Goal: Information Seeking & Learning: Learn about a topic

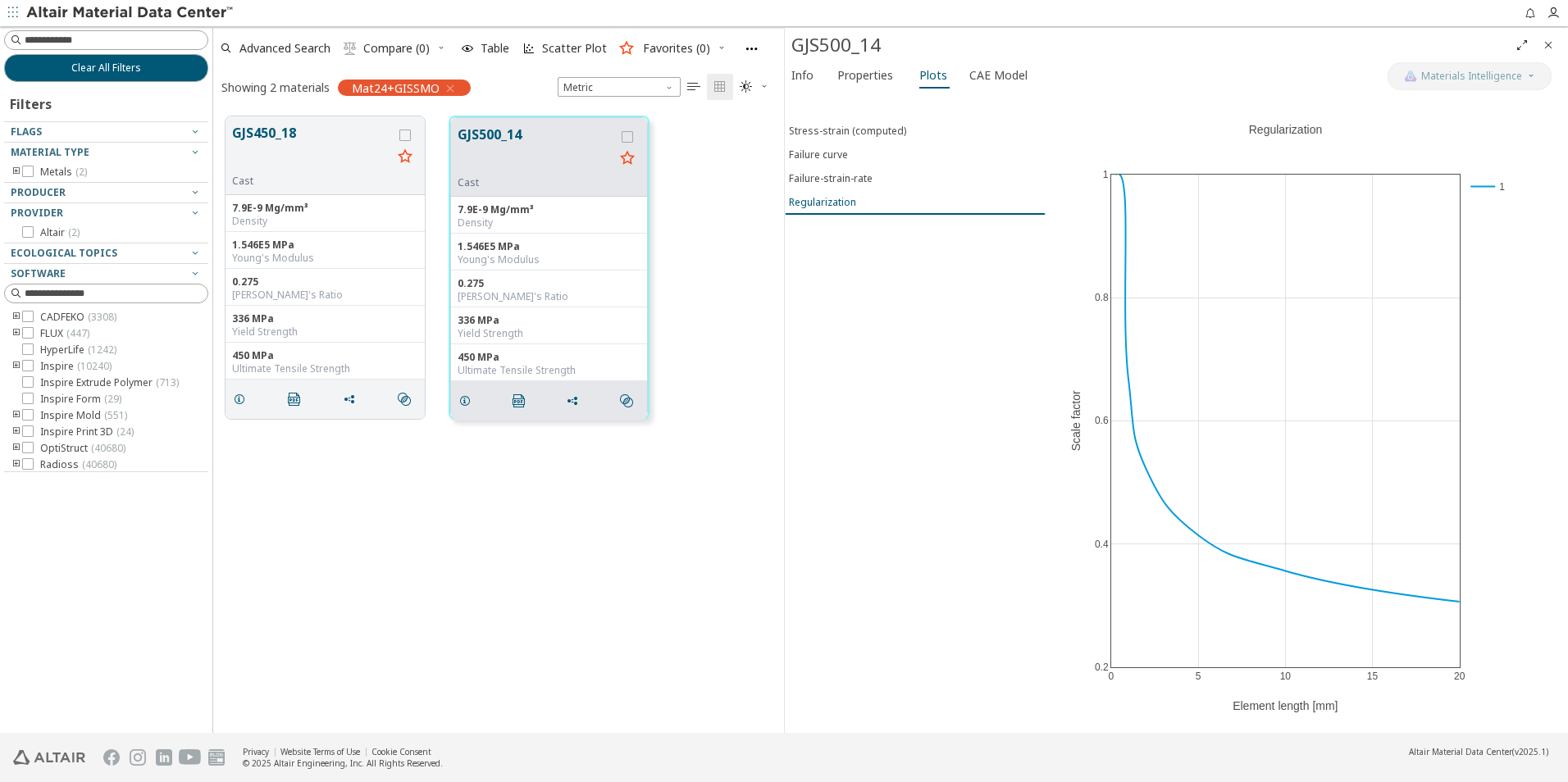
scroll to position [617, 559]
click at [450, 93] on icon "button" at bounding box center [450, 88] width 13 height 13
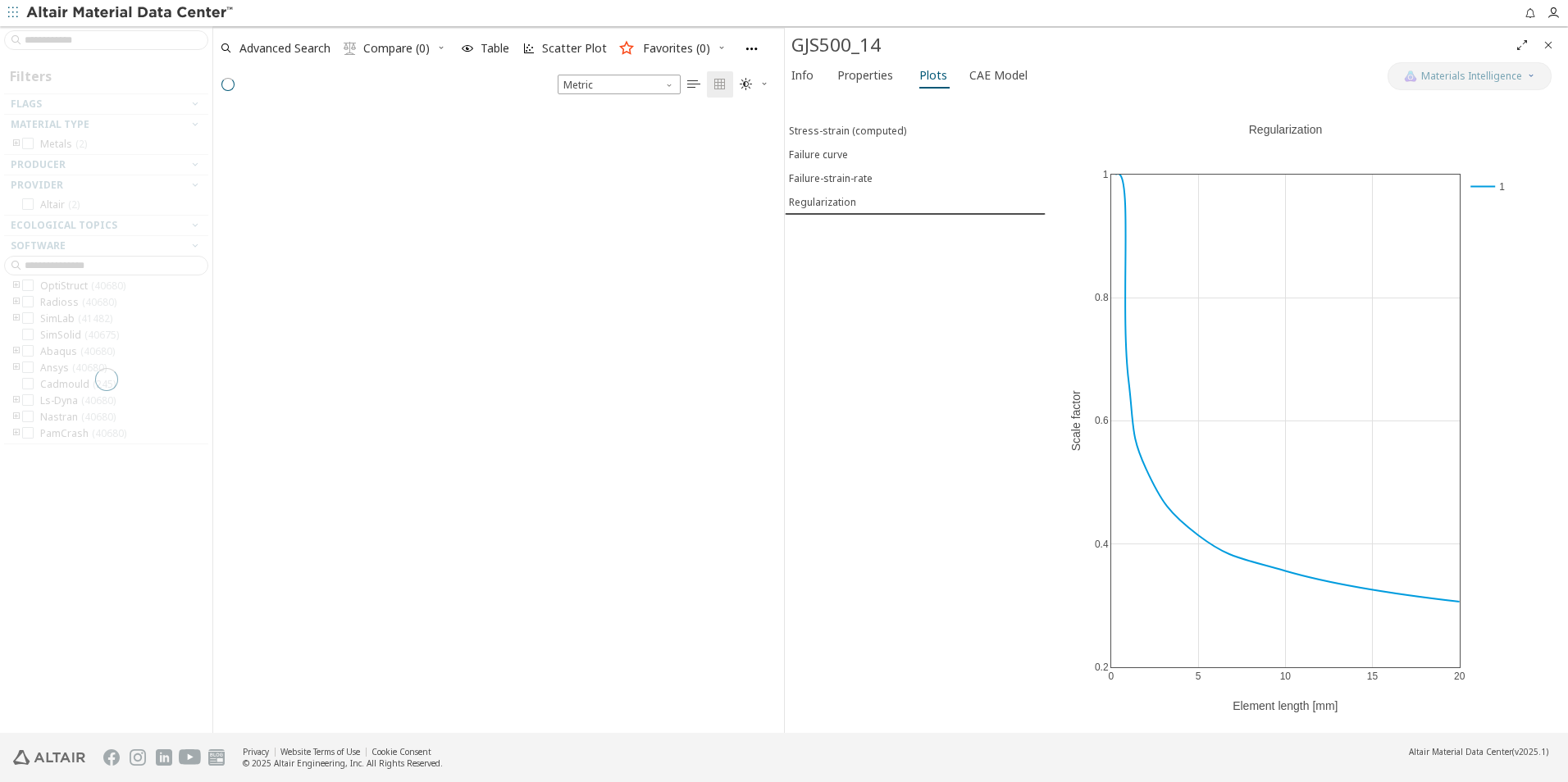
scroll to position [134, 0]
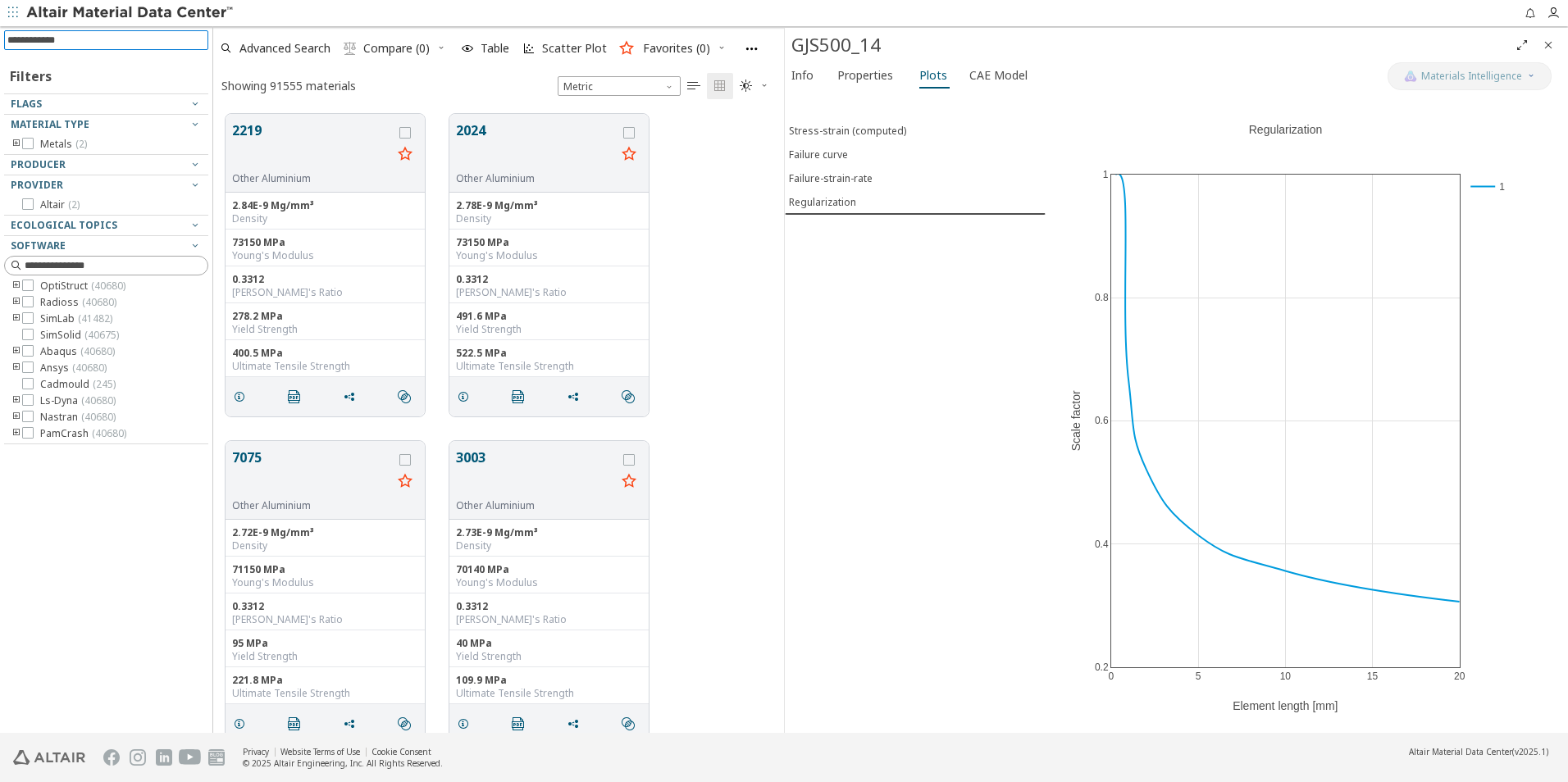
click at [99, 36] on input at bounding box center [108, 40] width 201 height 18
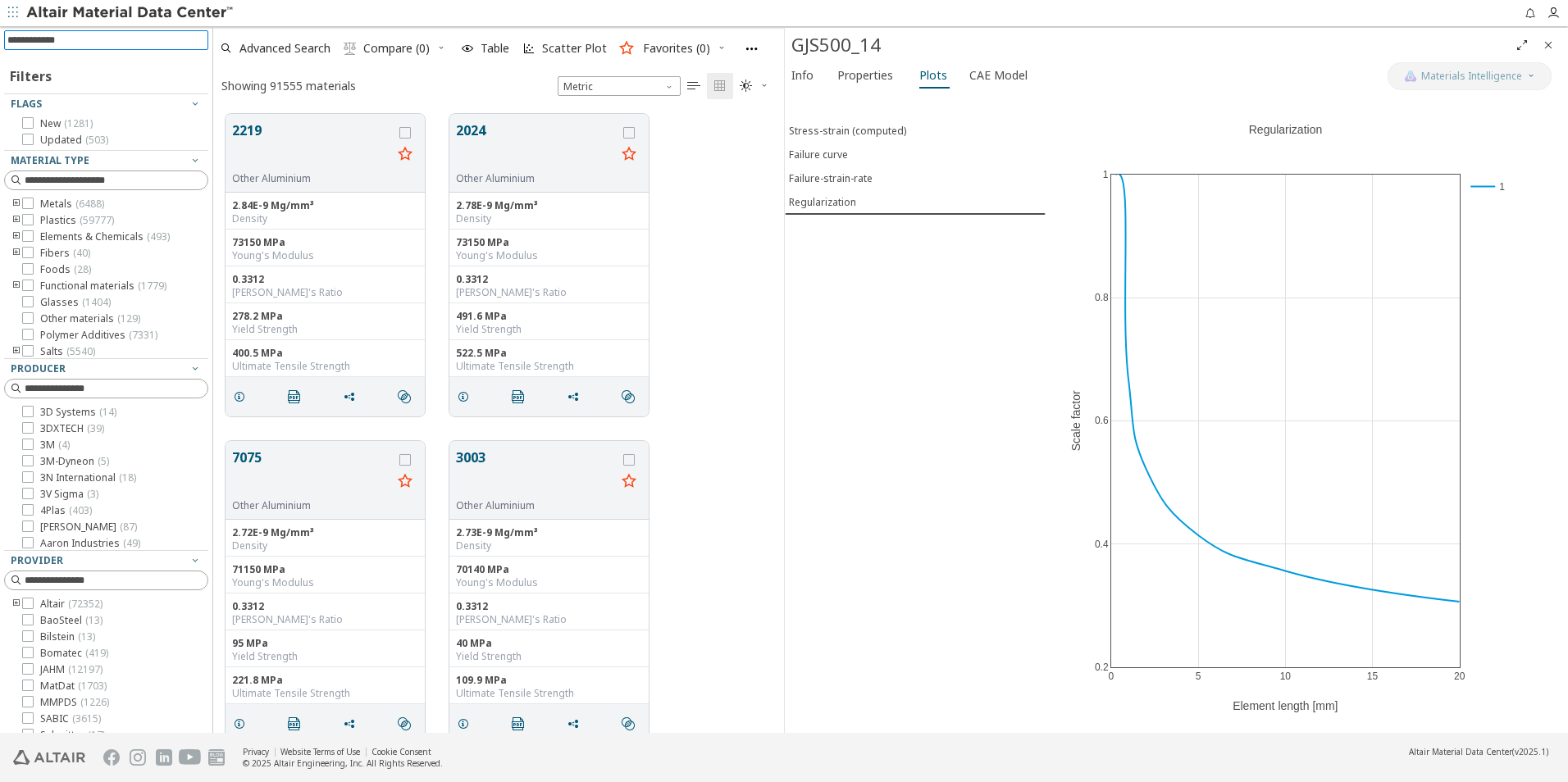
scroll to position [148, 0]
type input "****"
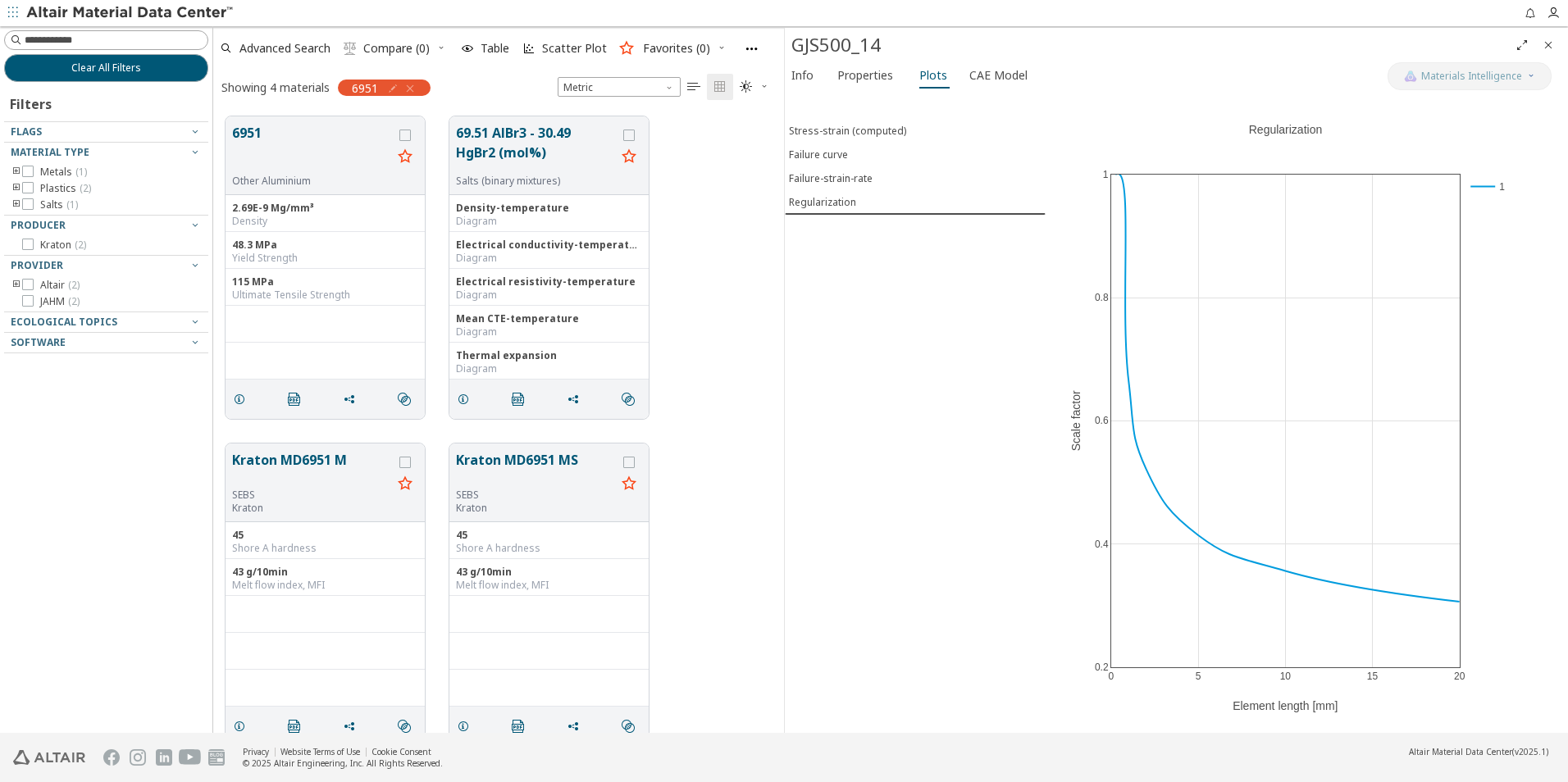
click at [1554, 38] on icon "Close" at bounding box center [1548, 44] width 13 height 13
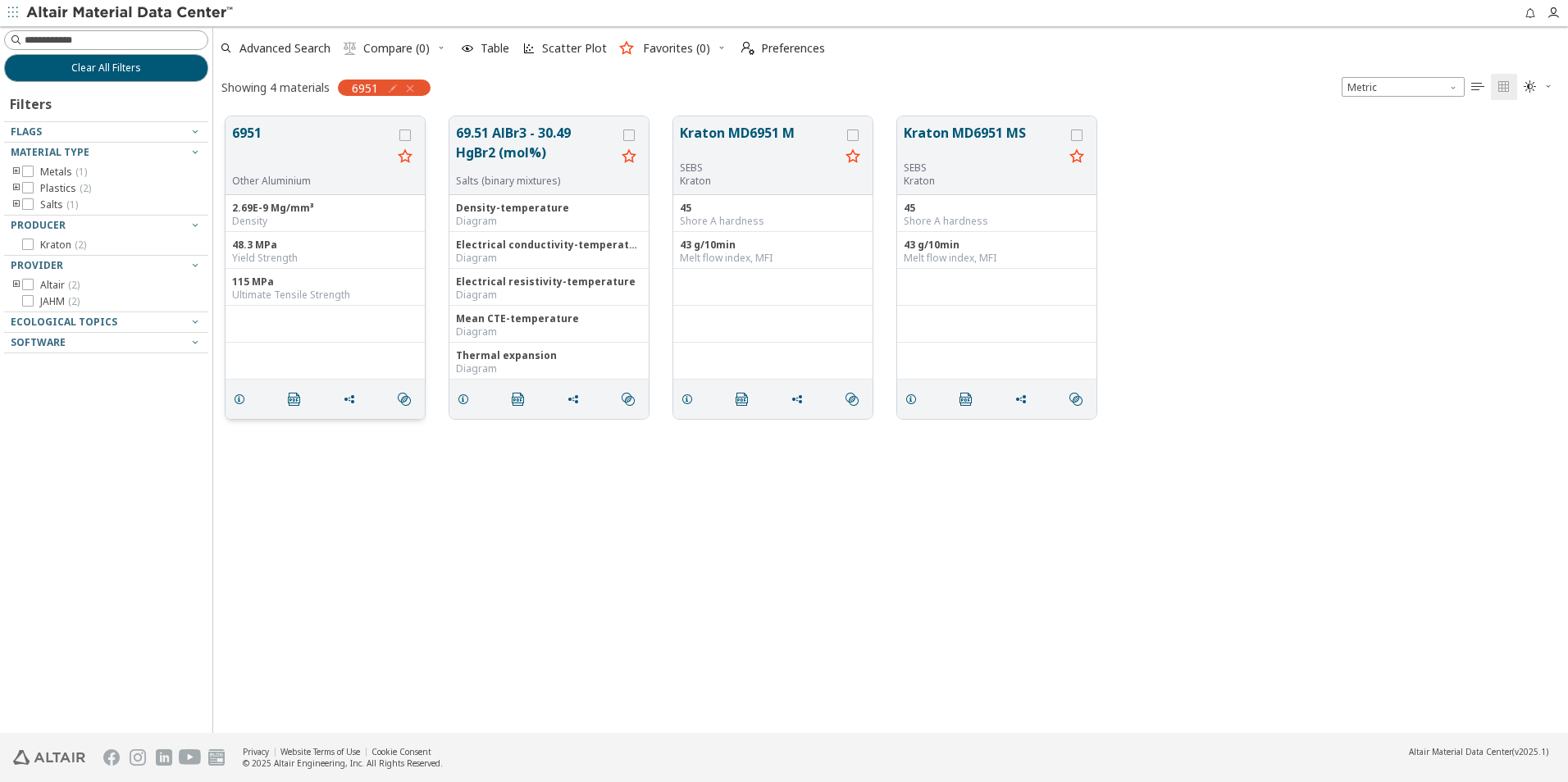
click at [286, 138] on button "6951" at bounding box center [312, 149] width 160 height 52
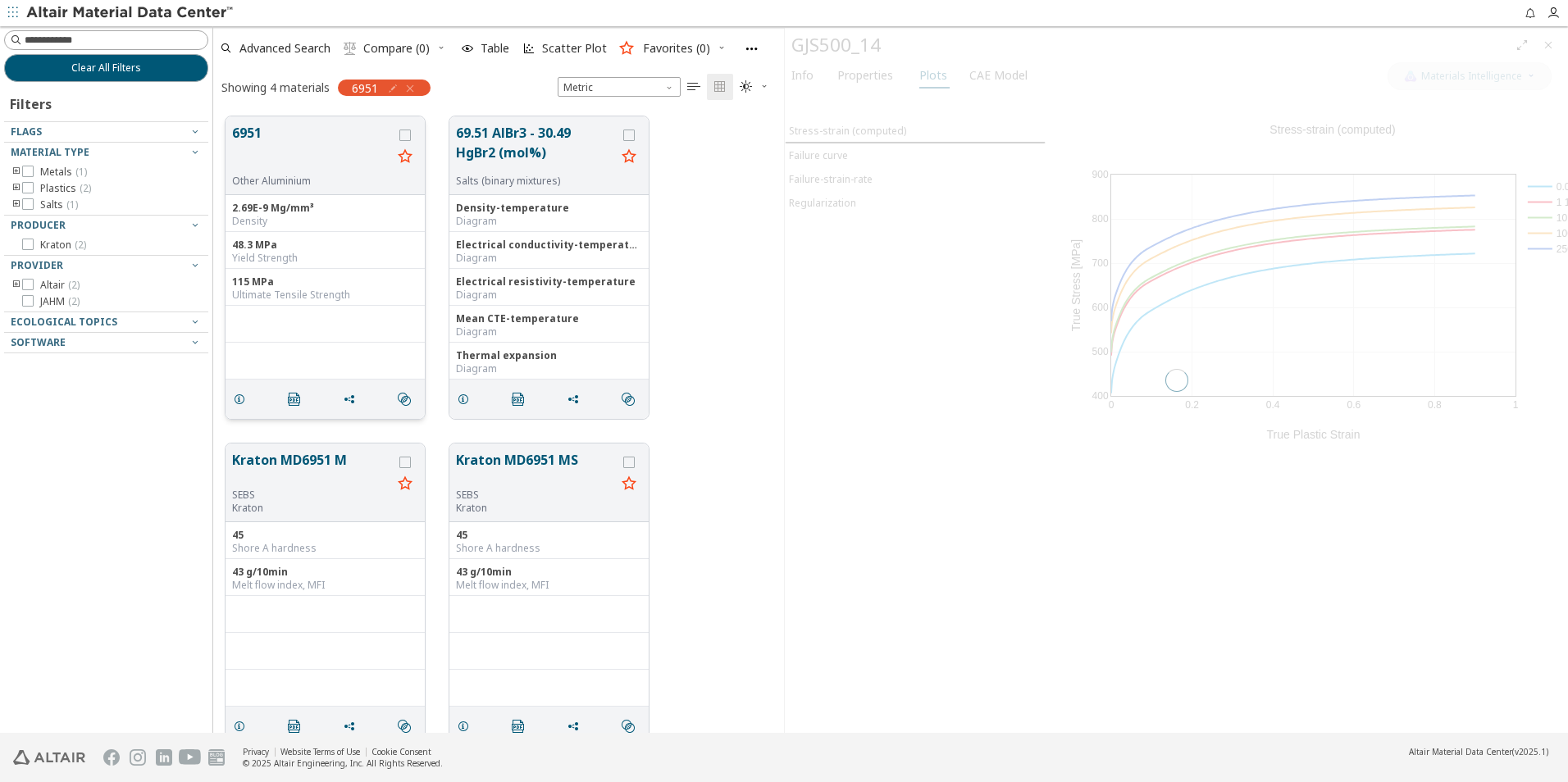
scroll to position [617, 559]
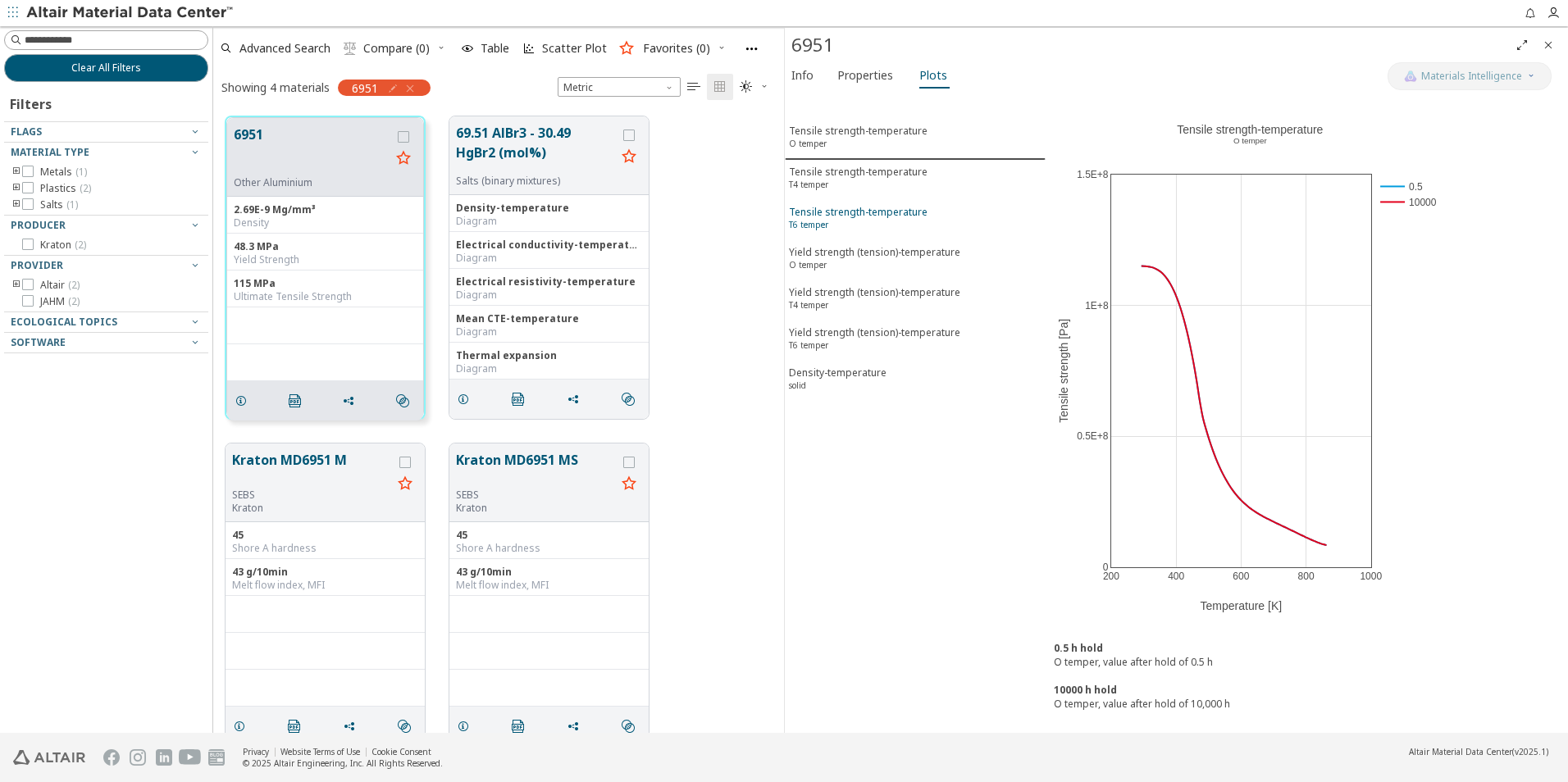
click at [914, 211] on div "Tensile strength-temperature T6 temper" at bounding box center [858, 220] width 139 height 30
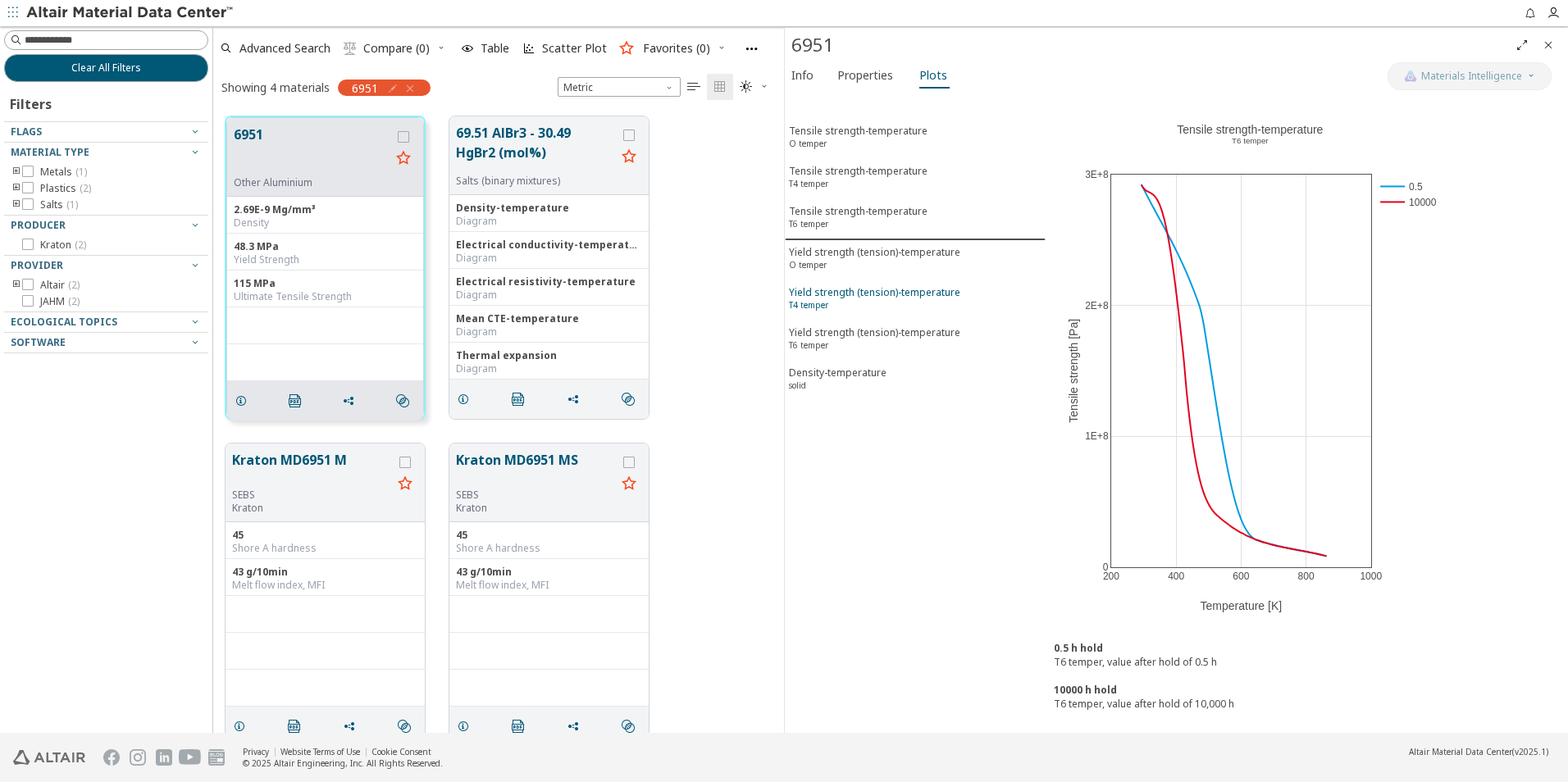
click at [918, 303] on div "Yield strength (tension)-temperature T4 temper" at bounding box center [874, 301] width 172 height 30
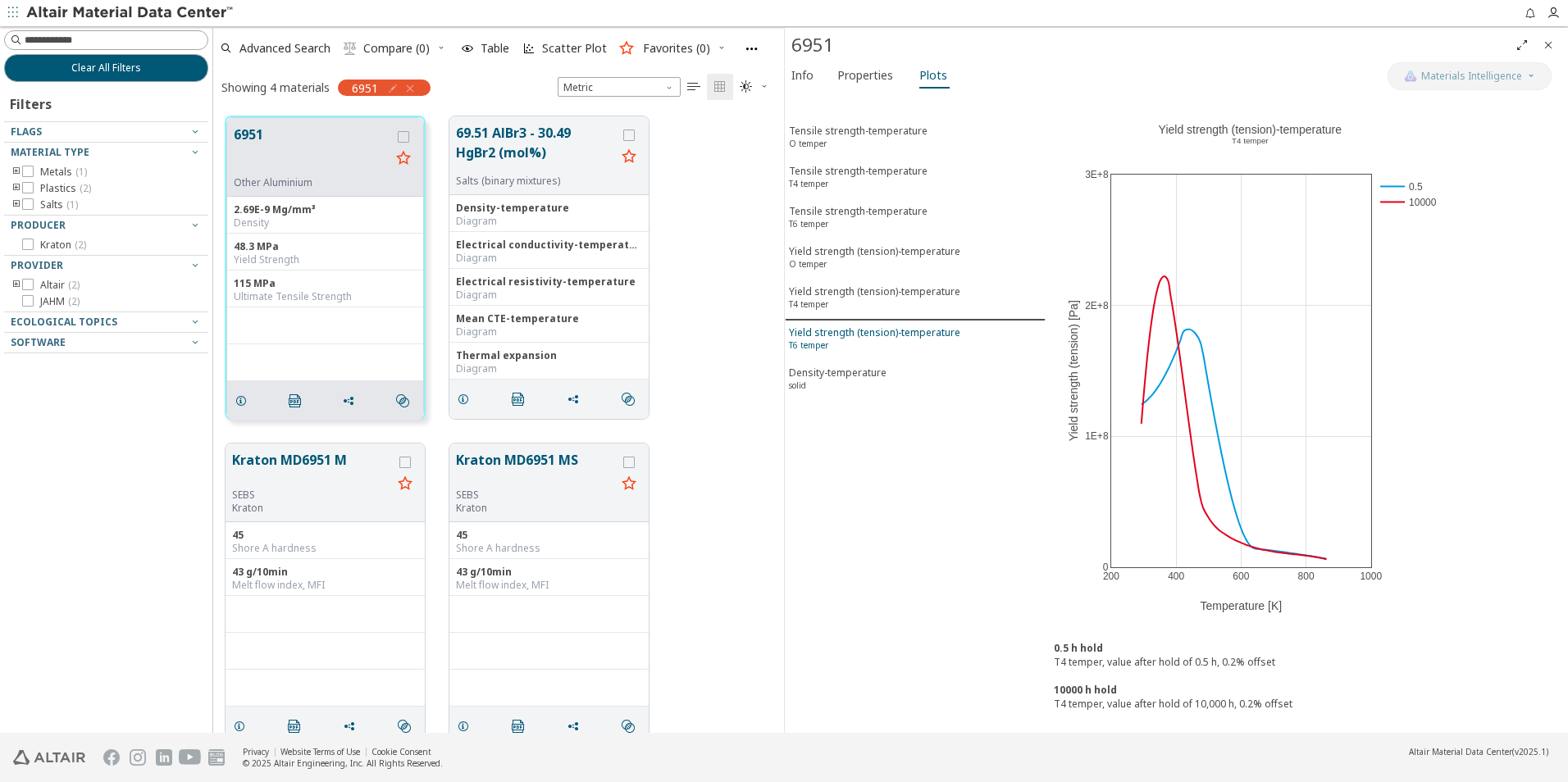
click at [905, 343] on div "Yield strength (tension)-temperature T6 temper" at bounding box center [874, 341] width 172 height 30
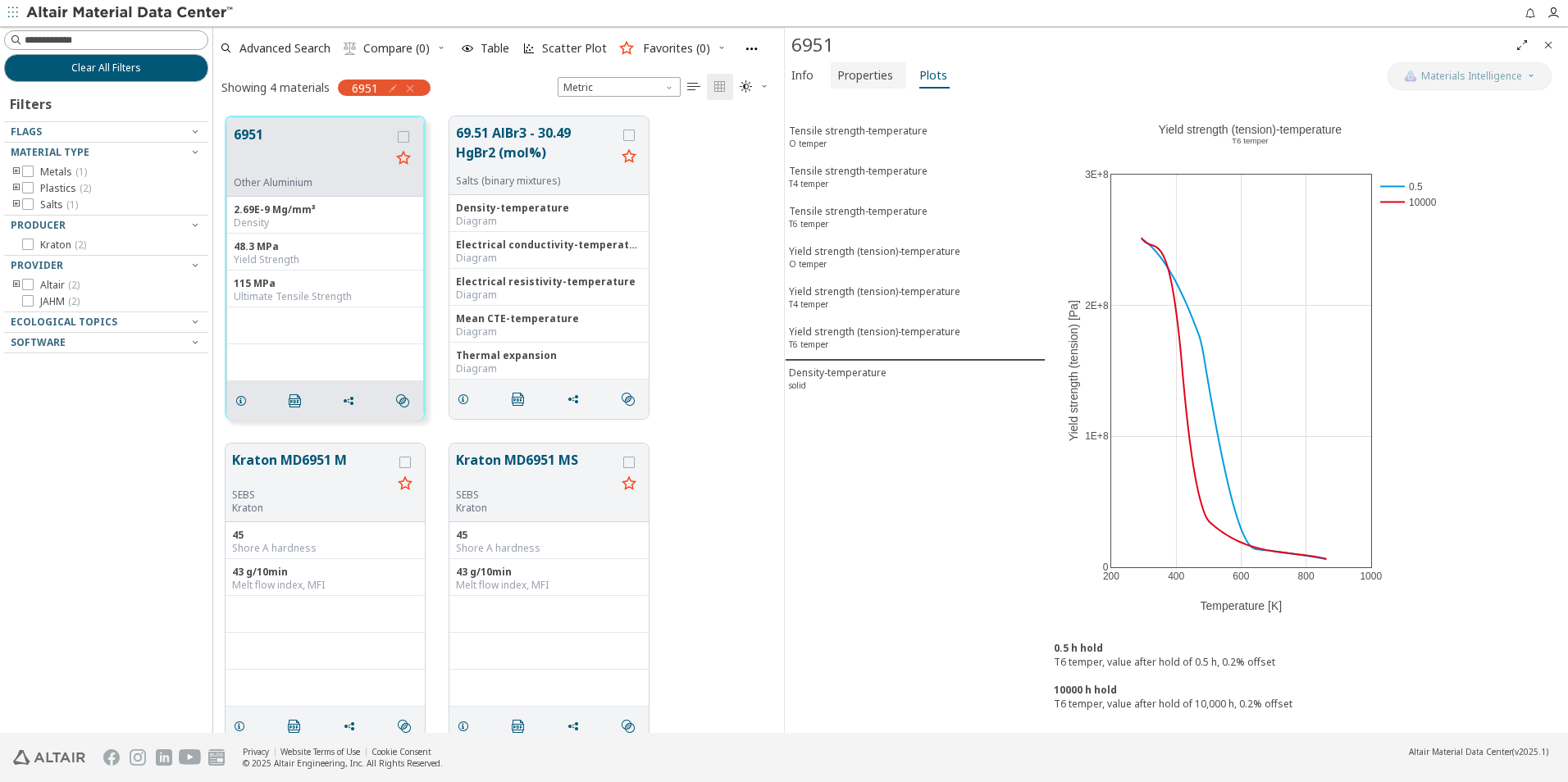
click at [857, 82] on span "Properties" at bounding box center [864, 75] width 56 height 26
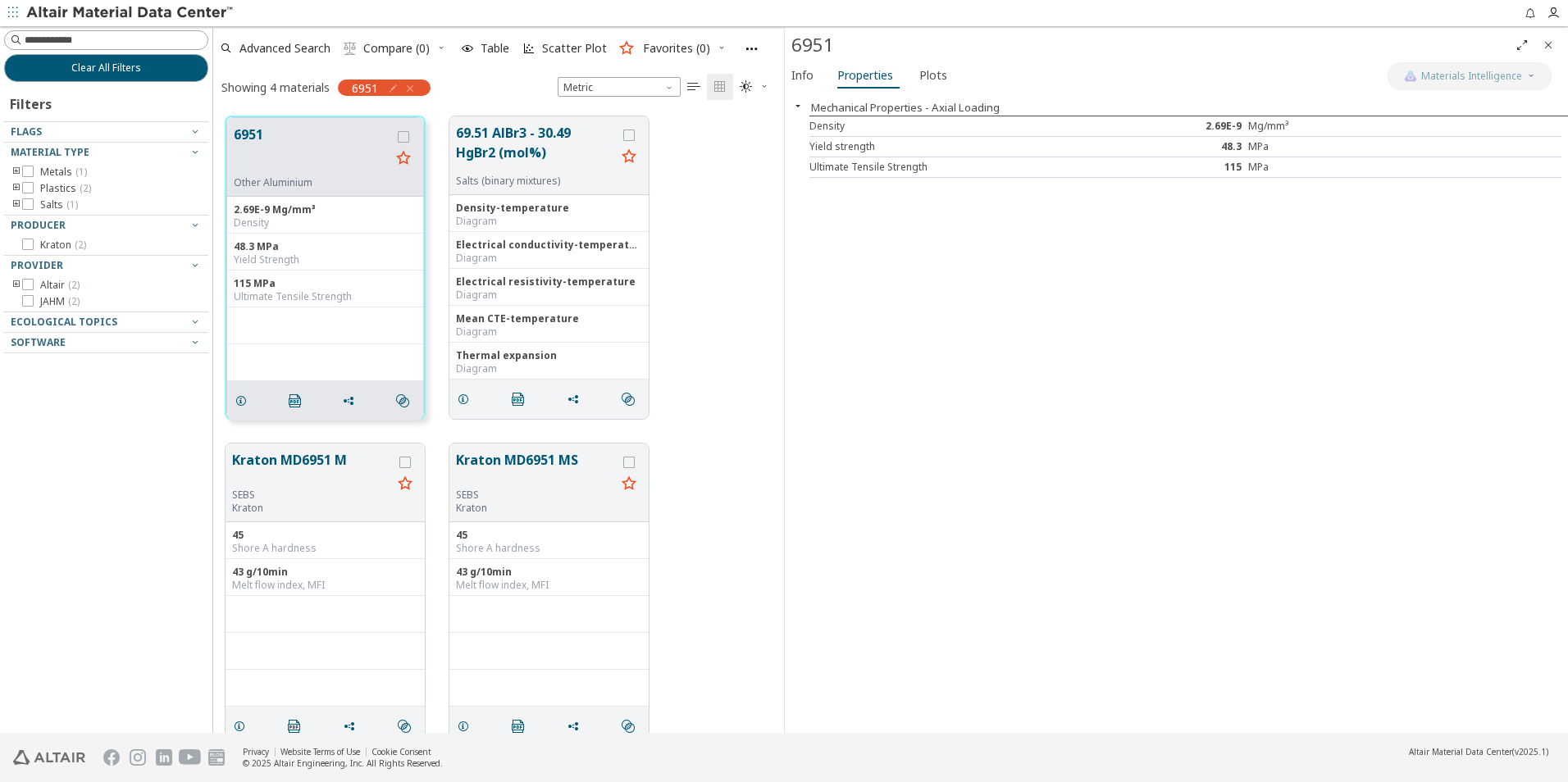
click at [851, 113] on button "Mechanical Properties - Axial Loading" at bounding box center [905, 107] width 189 height 15
click at [847, 114] on button "Mechanical Properties - Axial Loading" at bounding box center [905, 107] width 189 height 15
click at [801, 72] on span "Info" at bounding box center [802, 75] width 22 height 26
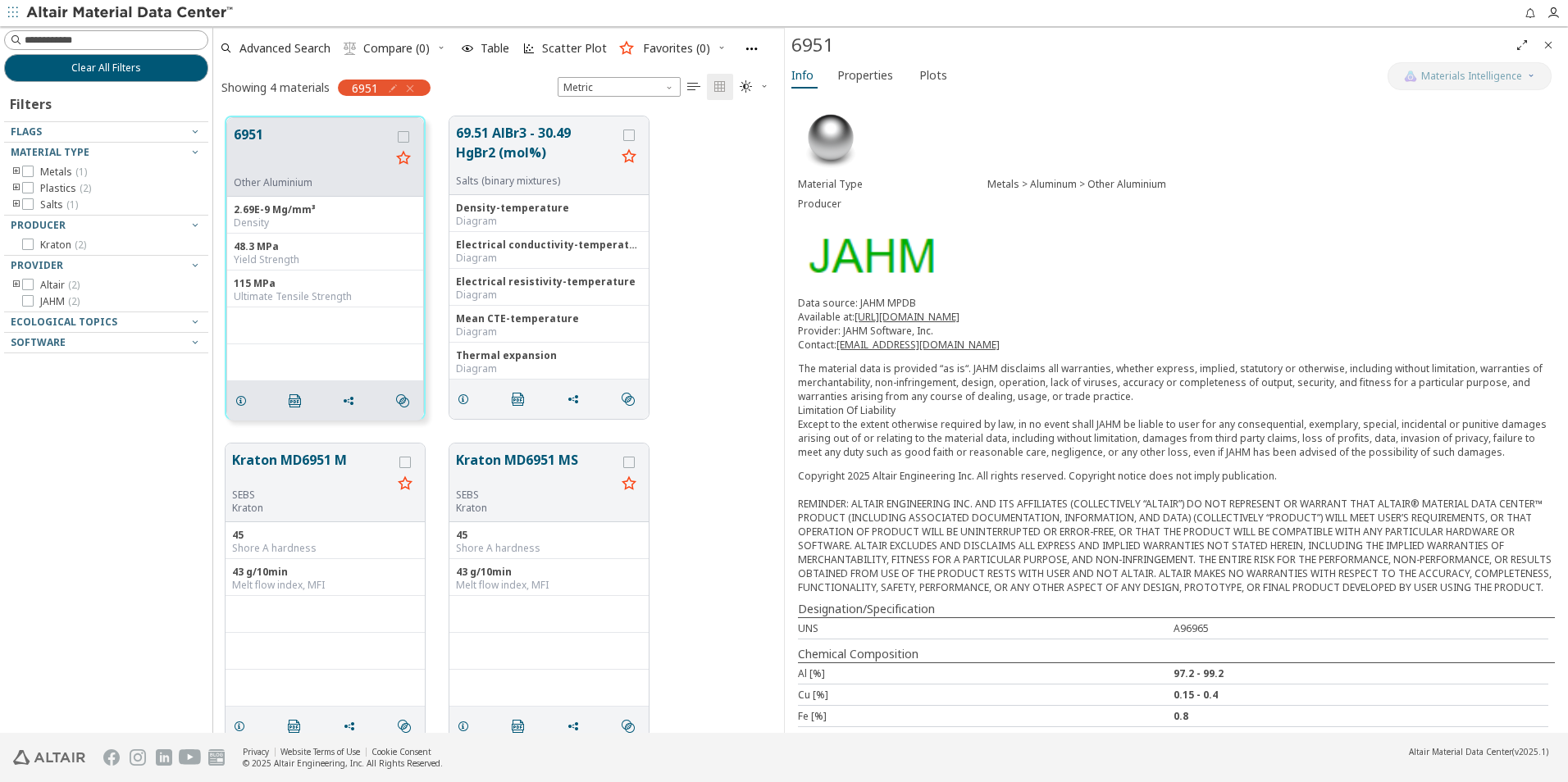
scroll to position [85, 0]
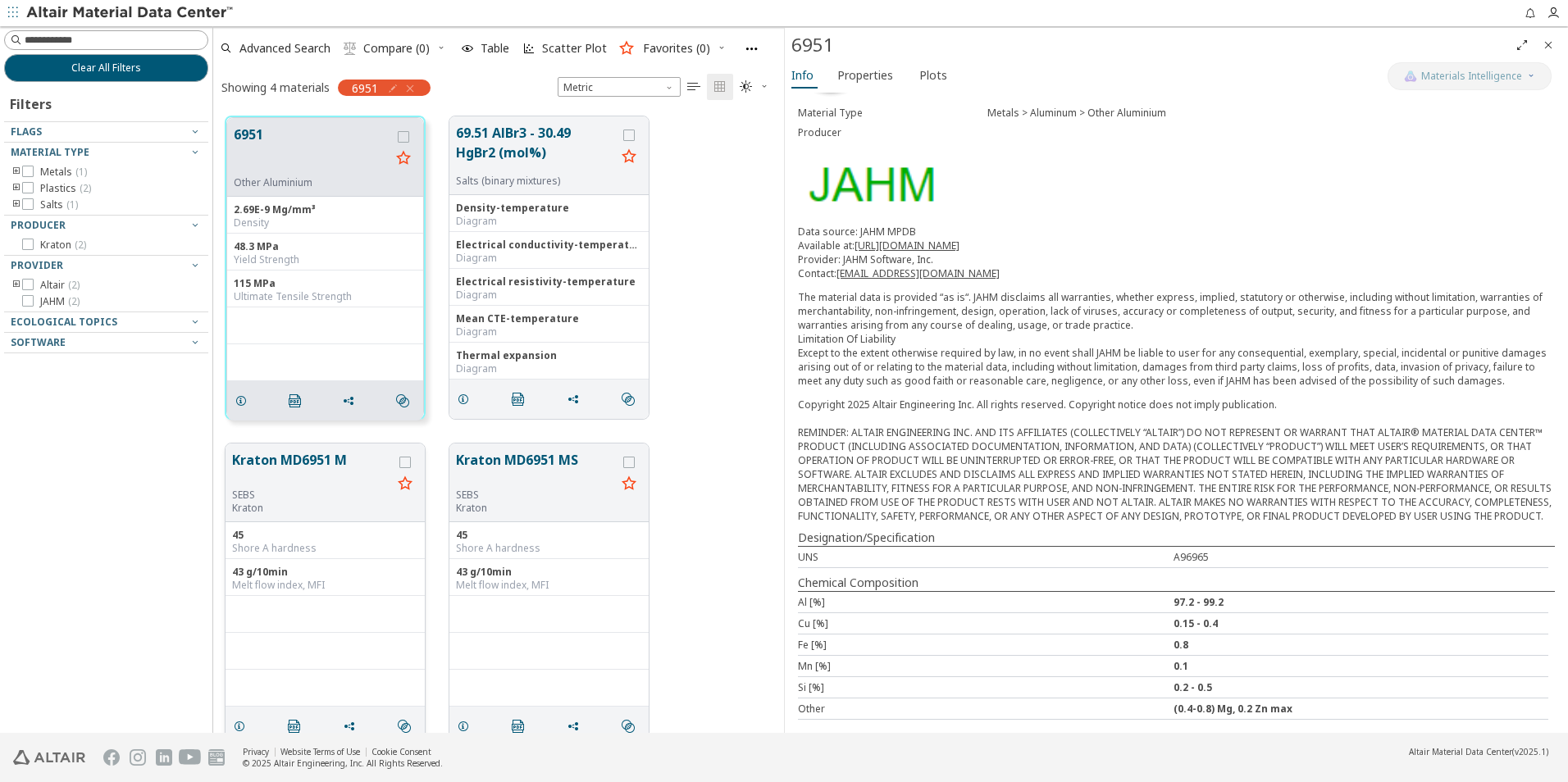
click at [333, 478] on button "Kraton MD6951 M" at bounding box center [312, 469] width 160 height 38
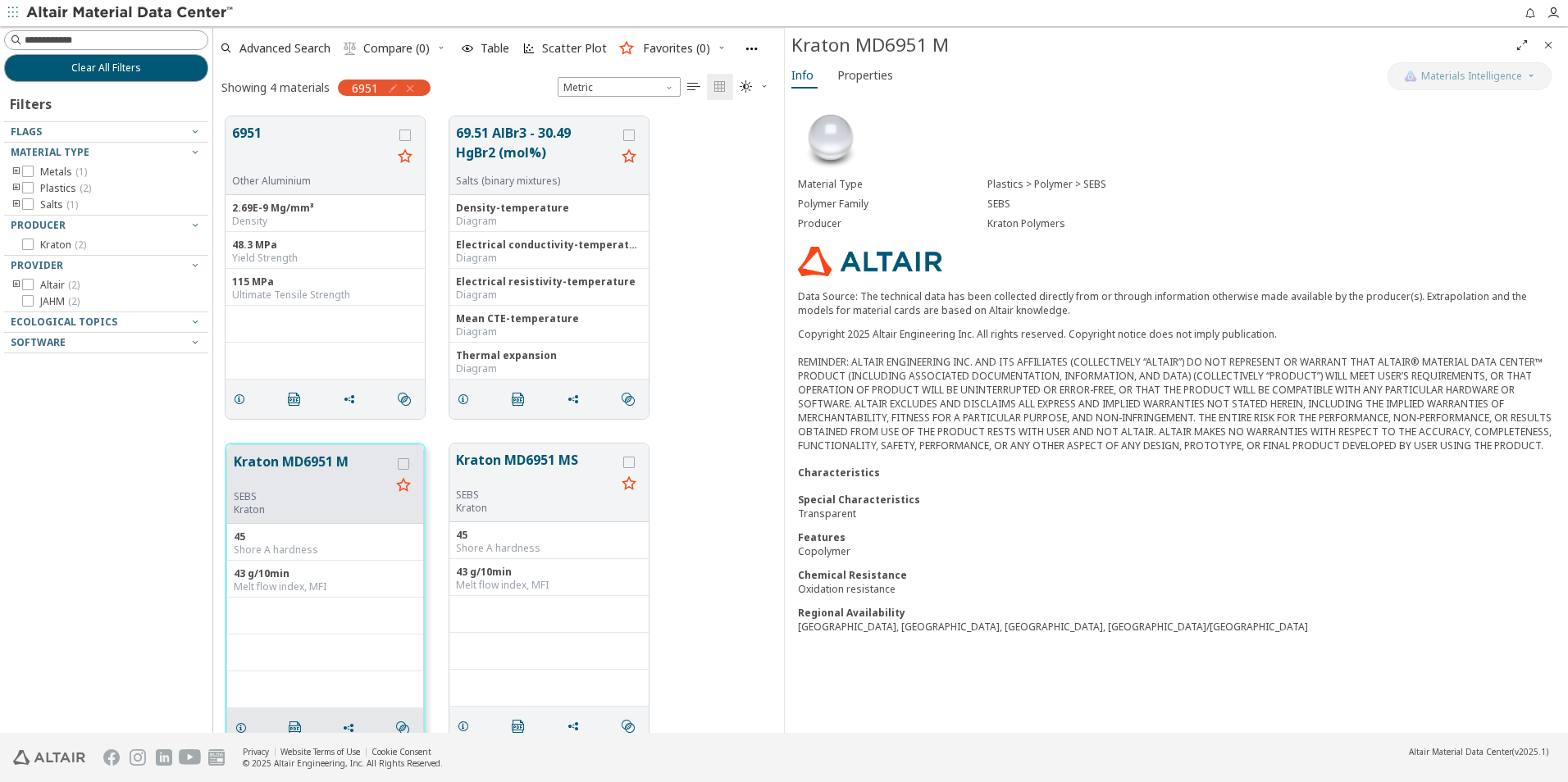
click at [1547, 36] on span "Close" at bounding box center [1548, 44] width 20 height 26
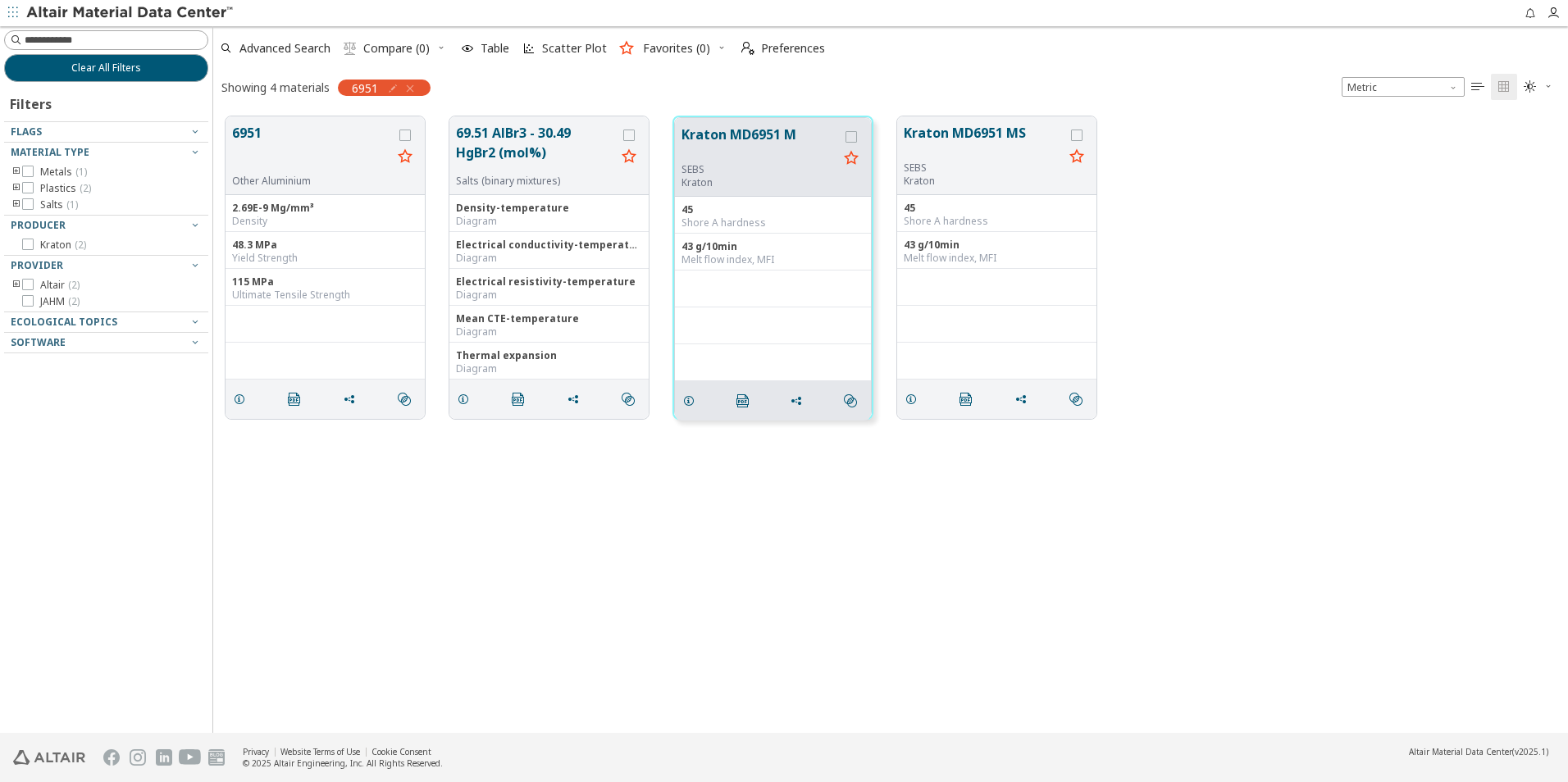
click at [409, 84] on icon "button" at bounding box center [410, 88] width 13 height 13
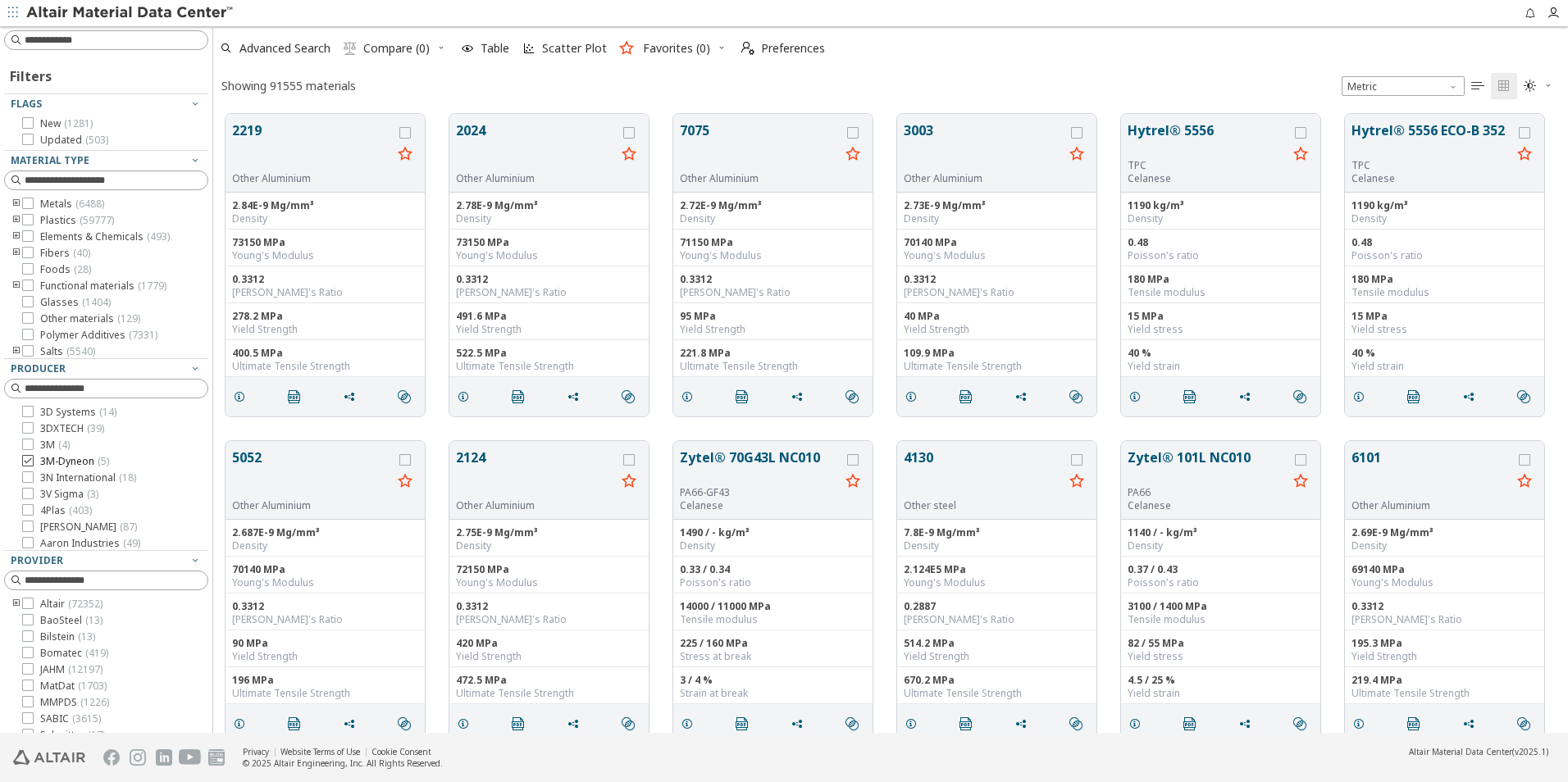
scroll to position [619, 1342]
click at [14, 204] on icon "toogle group" at bounding box center [16, 204] width 12 height 13
